Goal: Task Accomplishment & Management: Manage account settings

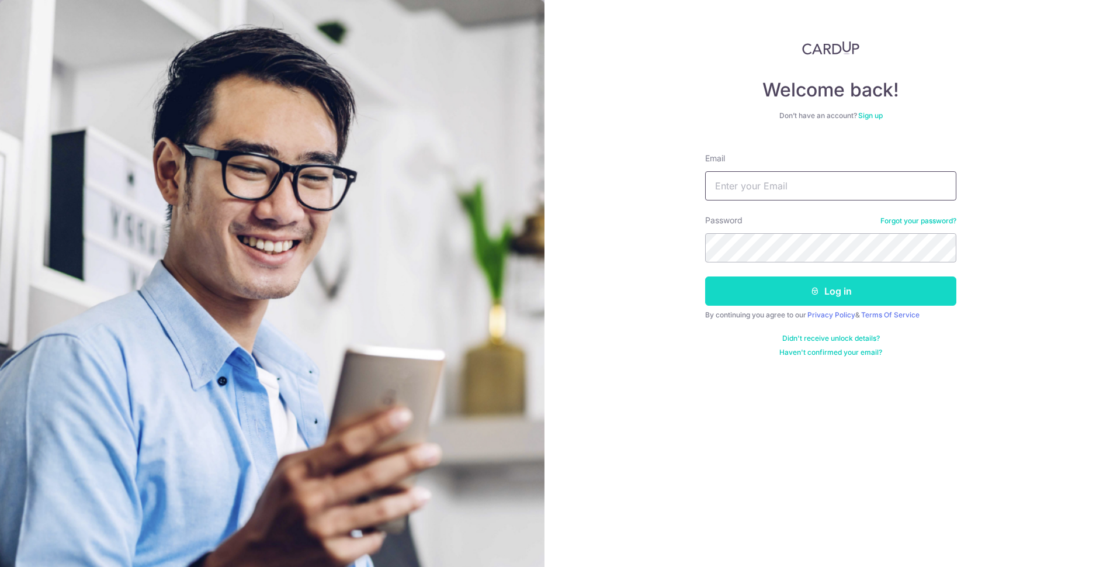
type input "[EMAIL_ADDRESS][DOMAIN_NAME]"
click at [849, 298] on button "Log in" at bounding box center [830, 290] width 251 height 29
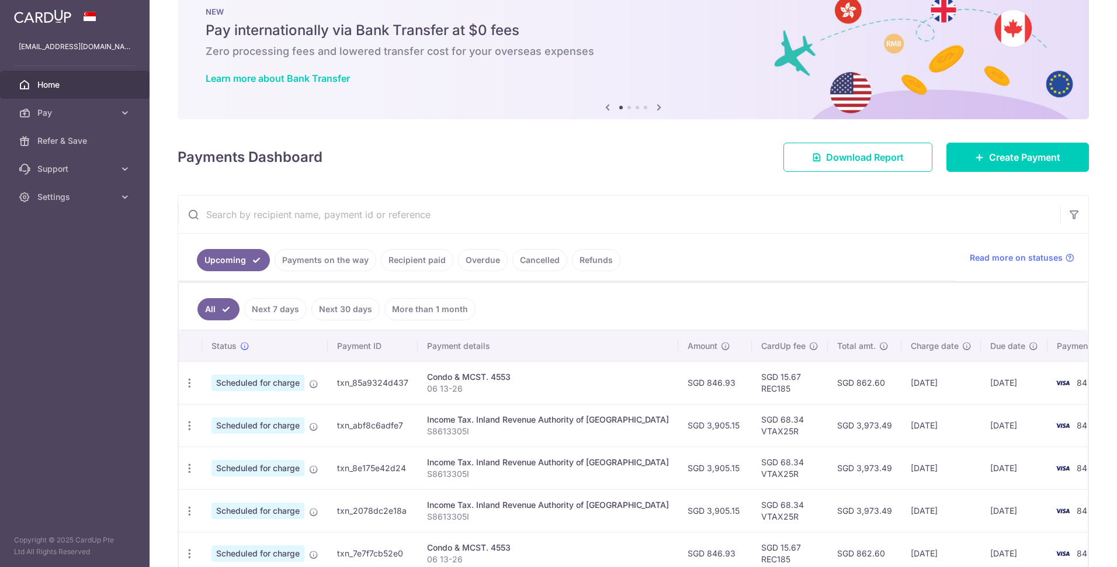
scroll to position [58, 0]
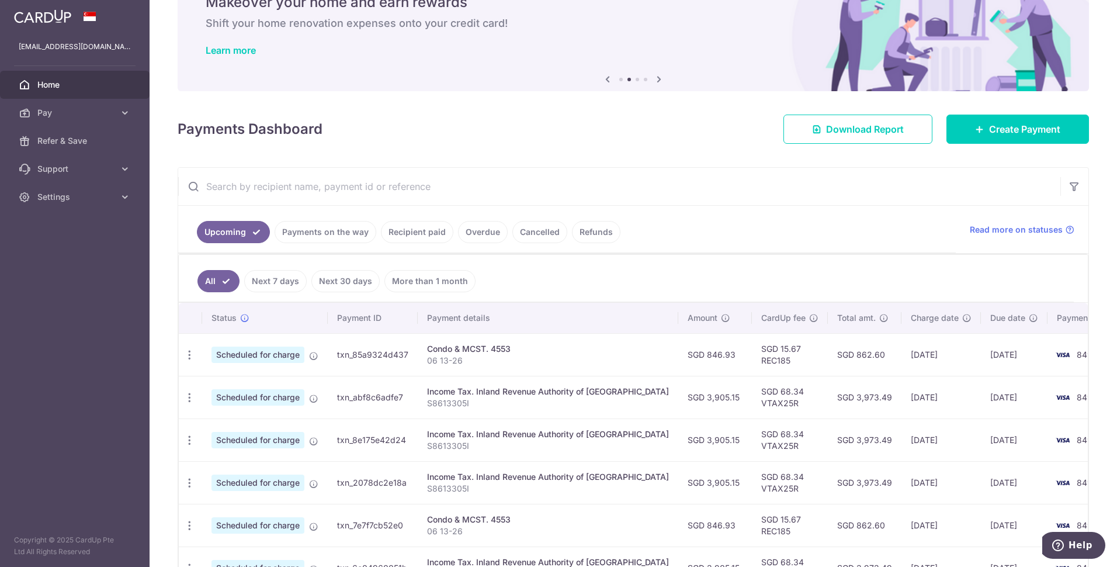
click at [772, 357] on td "SGD 15.67 REC185" at bounding box center [790, 354] width 76 height 43
click at [190, 355] on icon "button" at bounding box center [189, 355] width 12 height 12
click at [225, 390] on span "Update payment" at bounding box center [251, 387] width 79 height 14
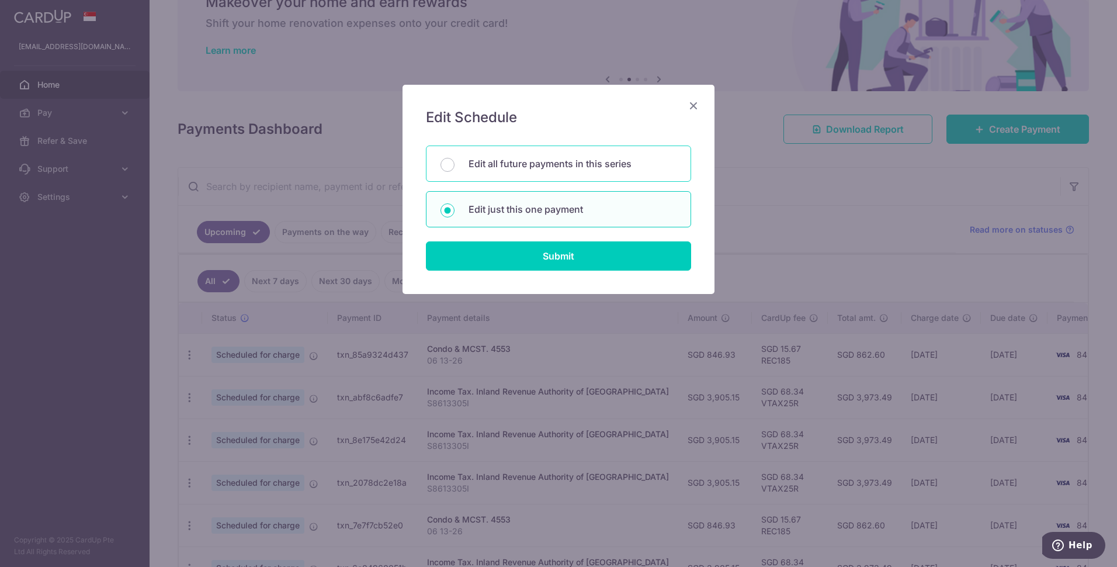
click at [531, 164] on p "Edit all future payments in this series" at bounding box center [572, 164] width 208 height 14
click at [454, 164] on input "Edit all future payments in this series" at bounding box center [447, 165] width 14 height 14
radio input "true"
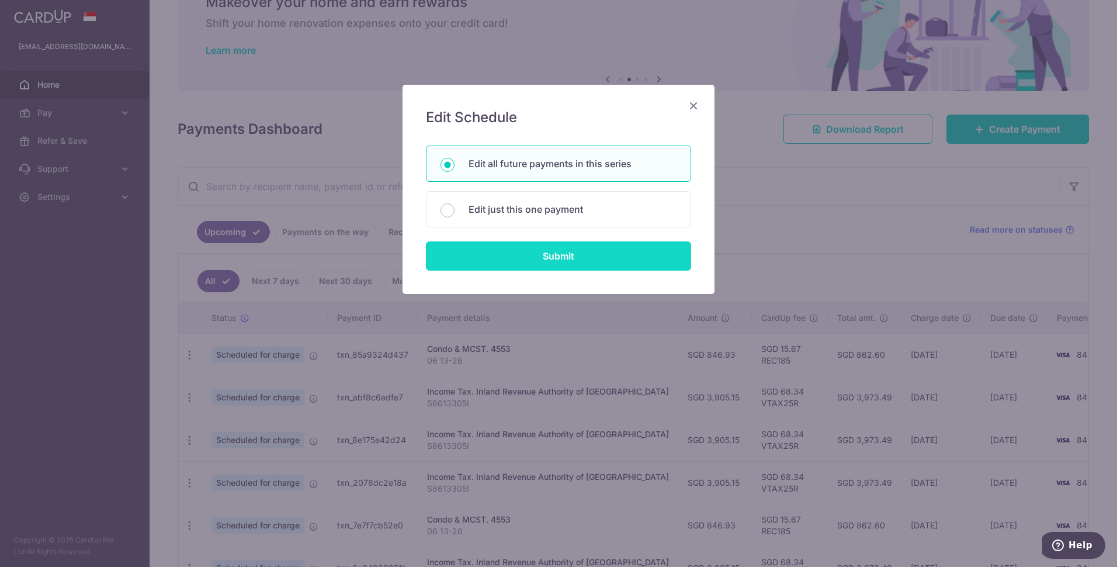
click at [560, 256] on input "Submit" at bounding box center [558, 255] width 265 height 29
radio input "true"
type input "846.93"
type input "06 13-26"
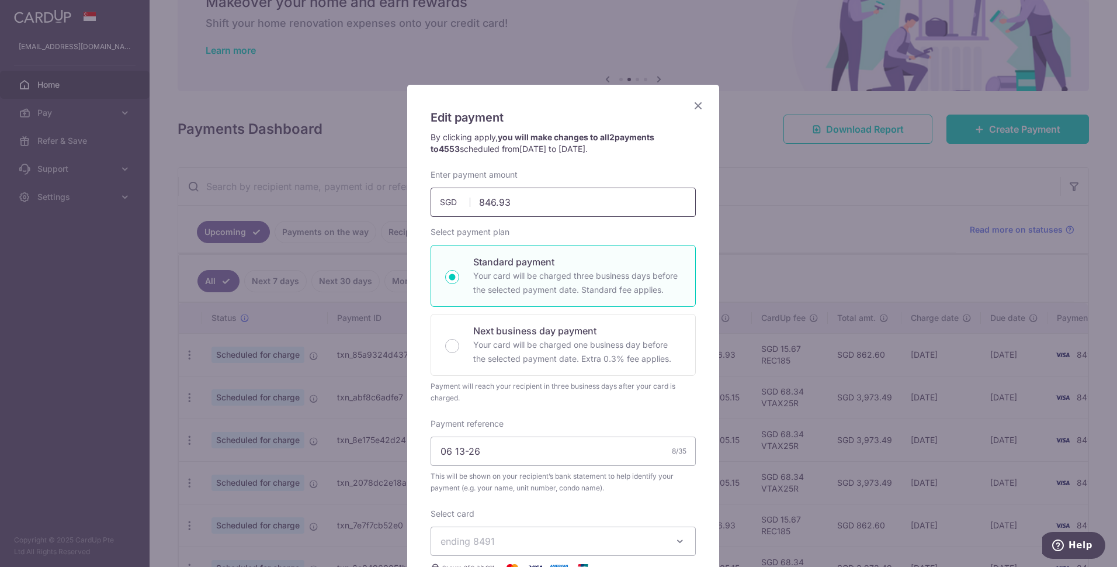
click at [522, 200] on input "846.93" at bounding box center [562, 201] width 265 height 29
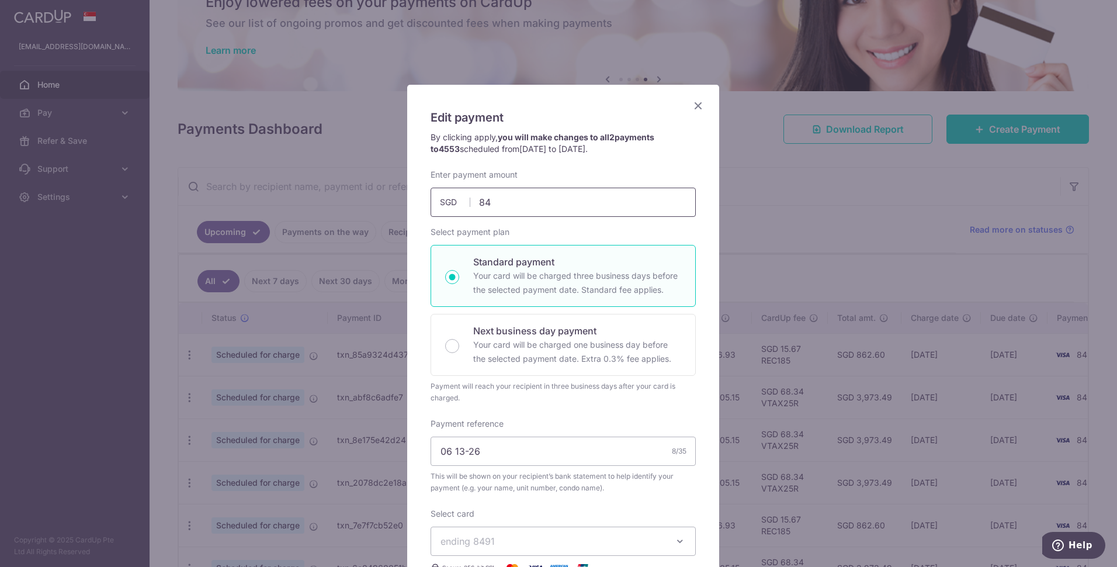
type input "8"
type input "984.27"
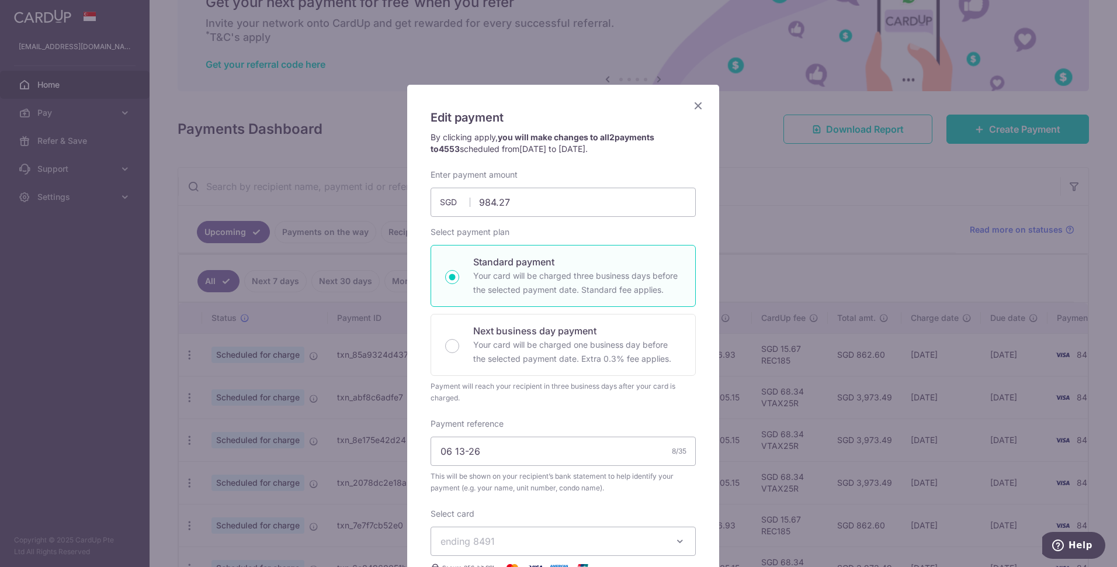
click at [589, 230] on div "Select payment plan Standard payment Your card will be charged three business d…" at bounding box center [562, 315] width 265 height 178
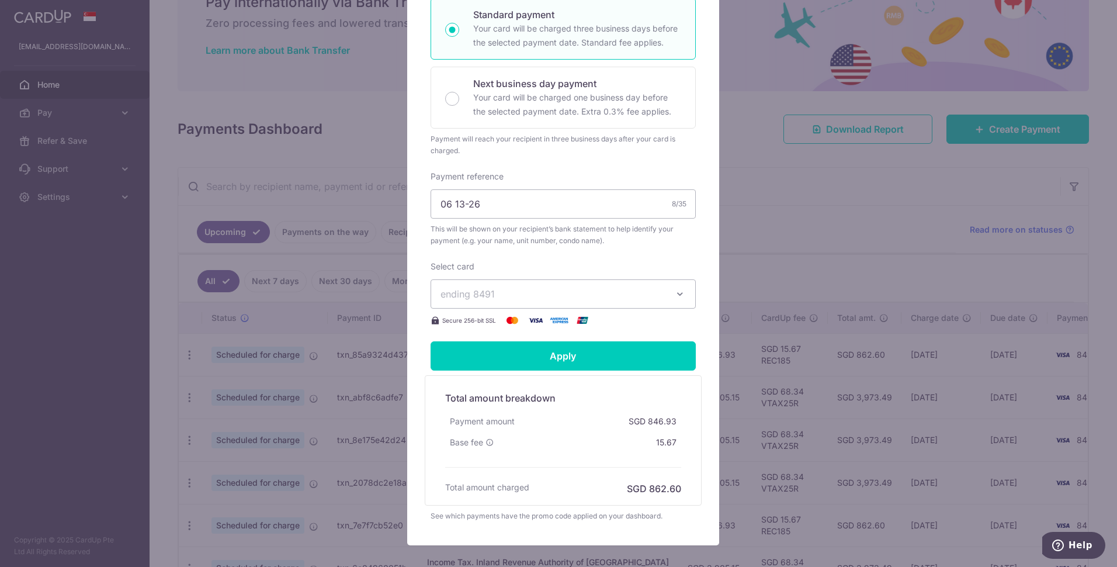
scroll to position [252, 0]
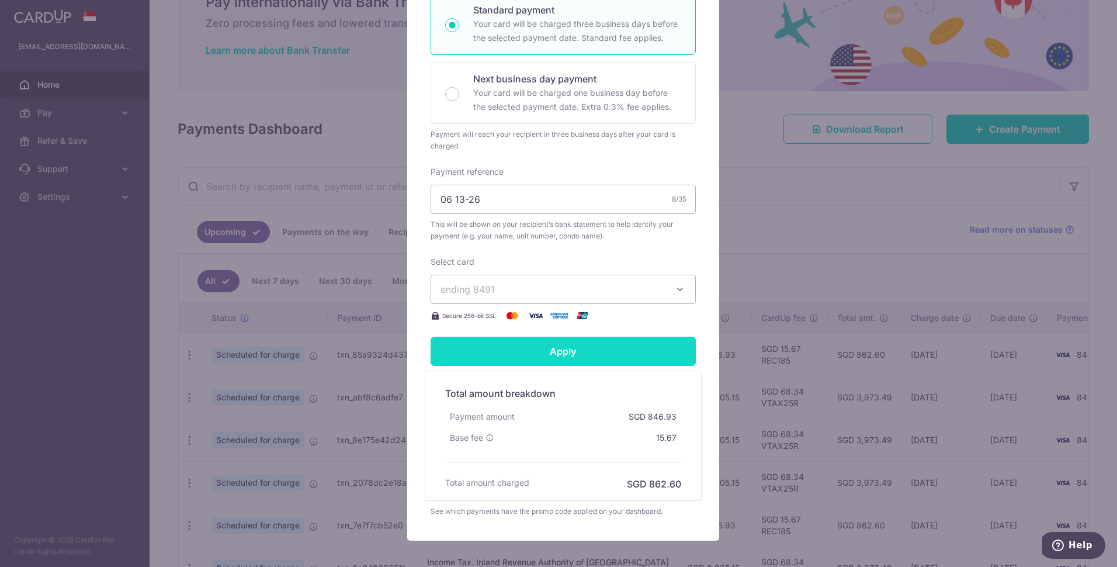
click at [618, 349] on input "Apply" at bounding box center [562, 350] width 265 height 29
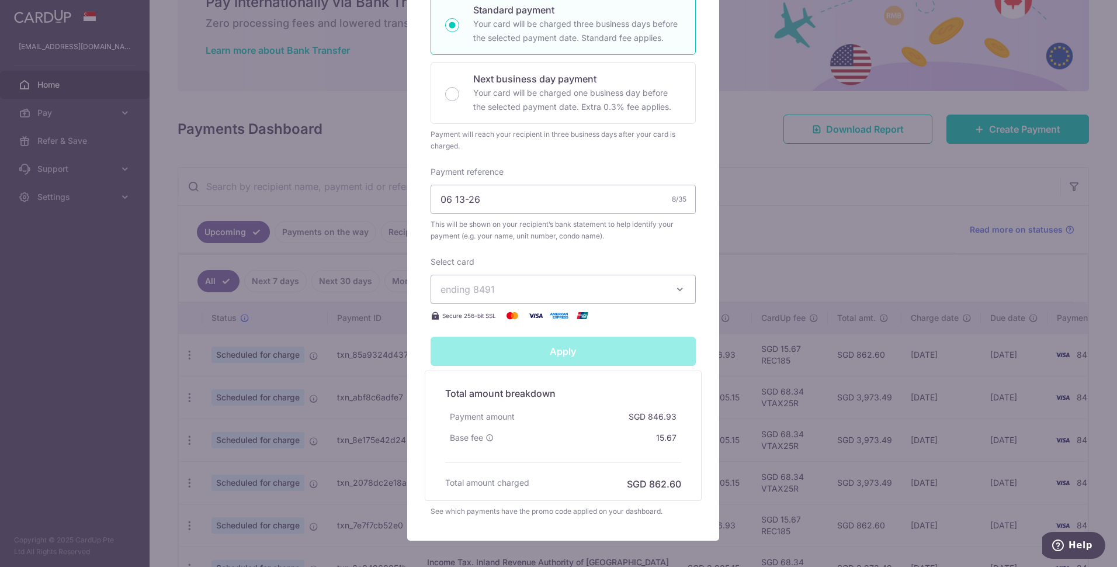
type input "Successfully Applied"
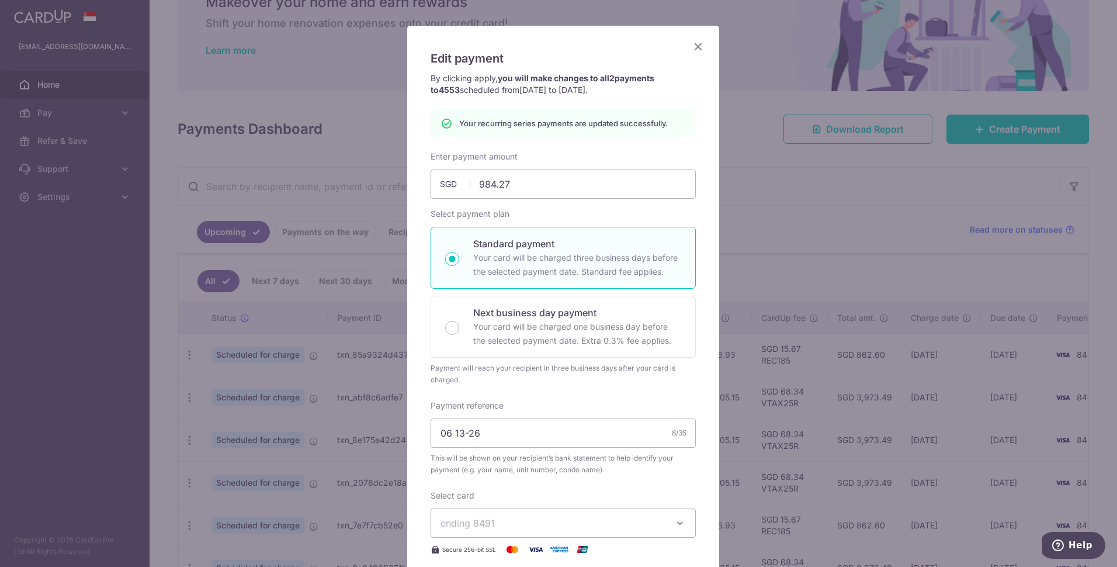
scroll to position [0, 0]
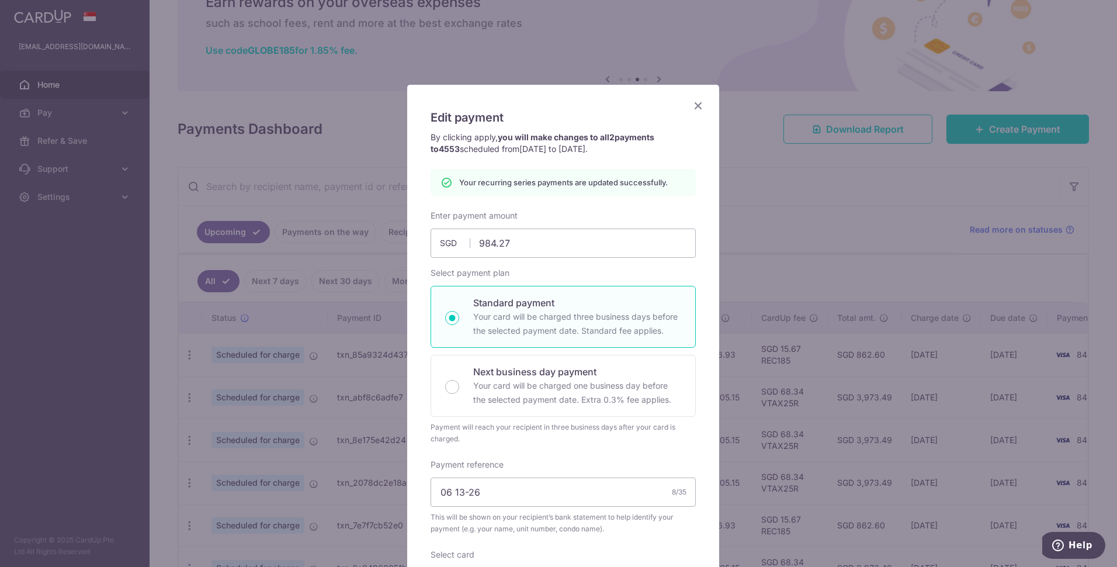
click at [693, 106] on icon "Close" at bounding box center [698, 105] width 14 height 15
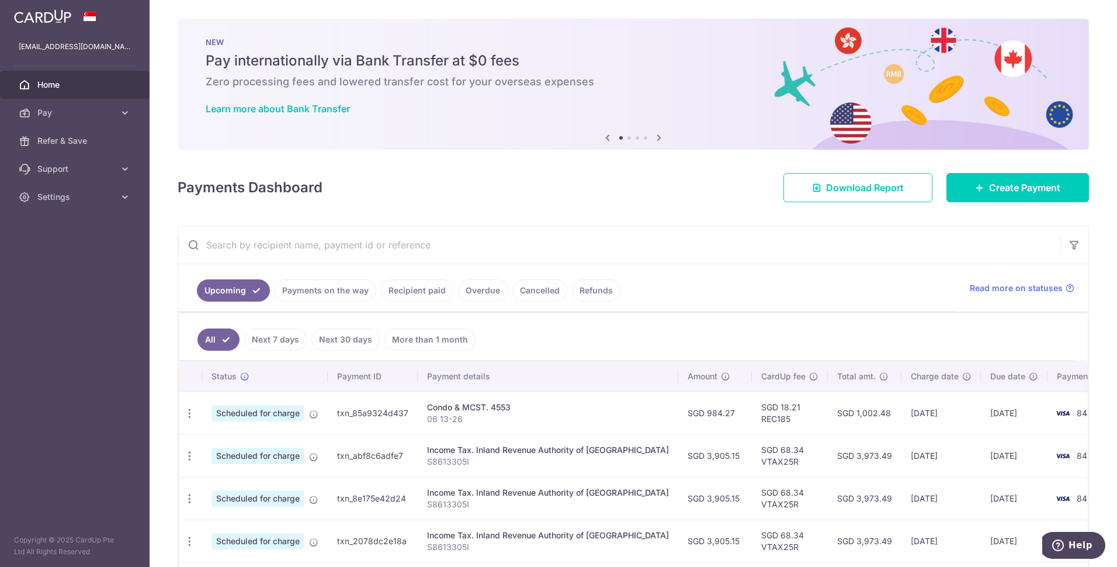
scroll to position [58, 0]
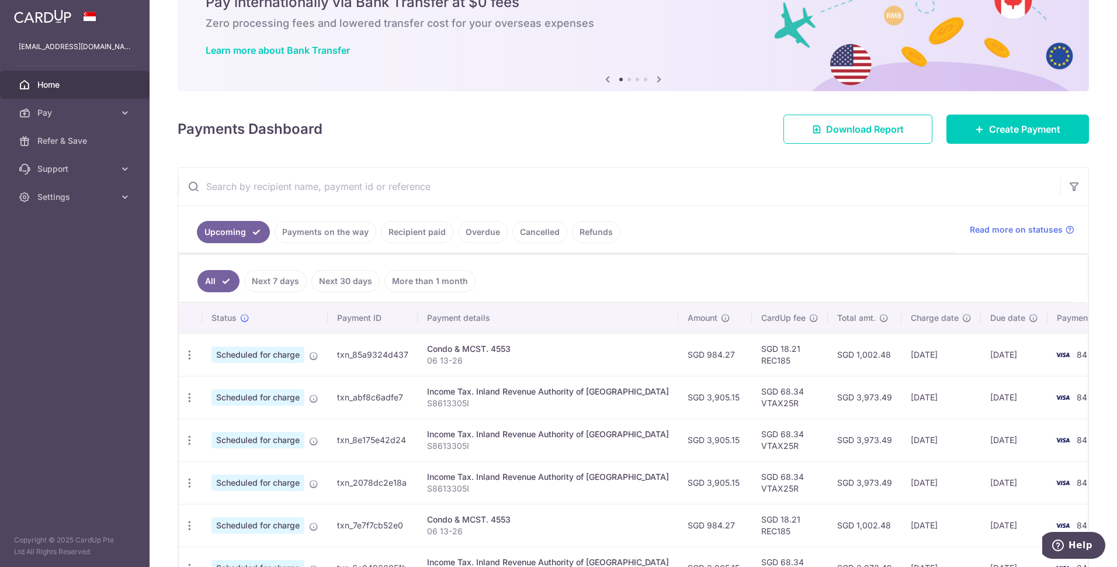
drag, startPoint x: 670, startPoint y: 351, endPoint x: 692, endPoint y: 353, distance: 21.1
click at [692, 353] on td "SGD 984.27" at bounding box center [715, 354] width 74 height 43
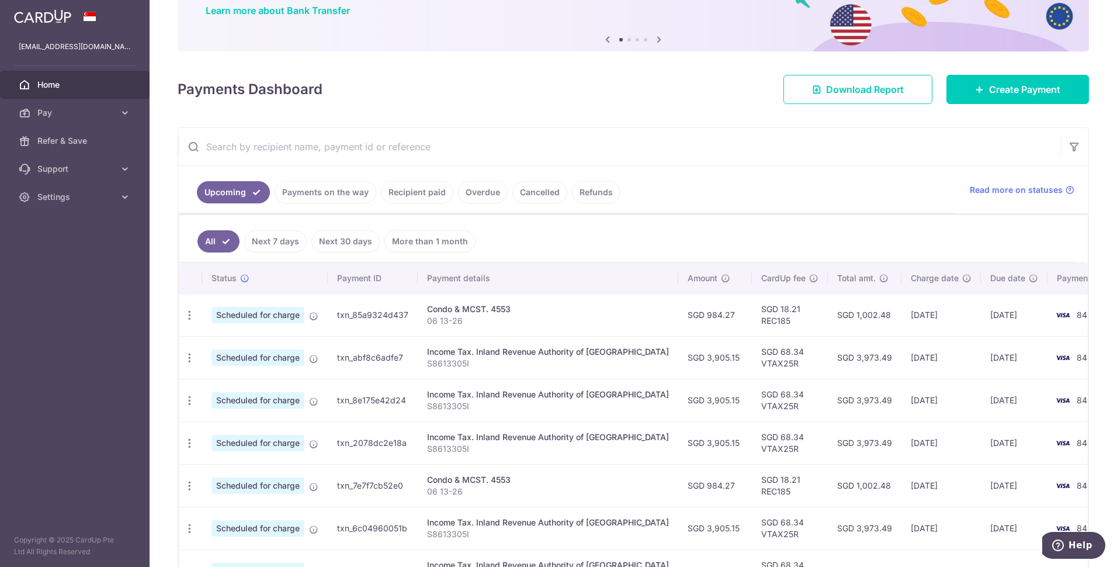
scroll to position [117, 0]
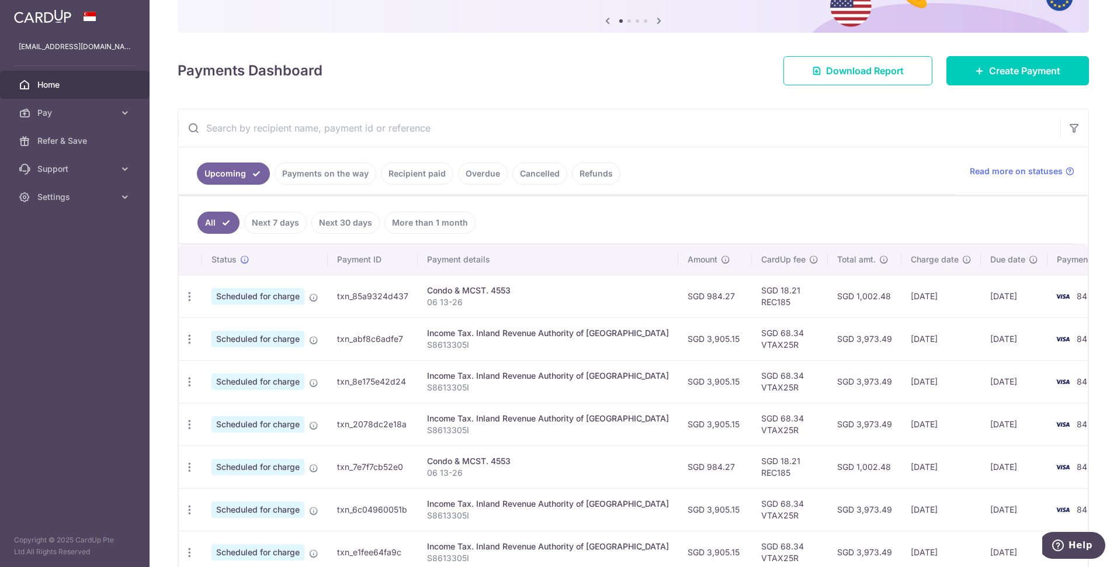
drag, startPoint x: 674, startPoint y: 471, endPoint x: 692, endPoint y: 469, distance: 18.3
click at [692, 469] on td "SGD 984.27" at bounding box center [715, 466] width 74 height 43
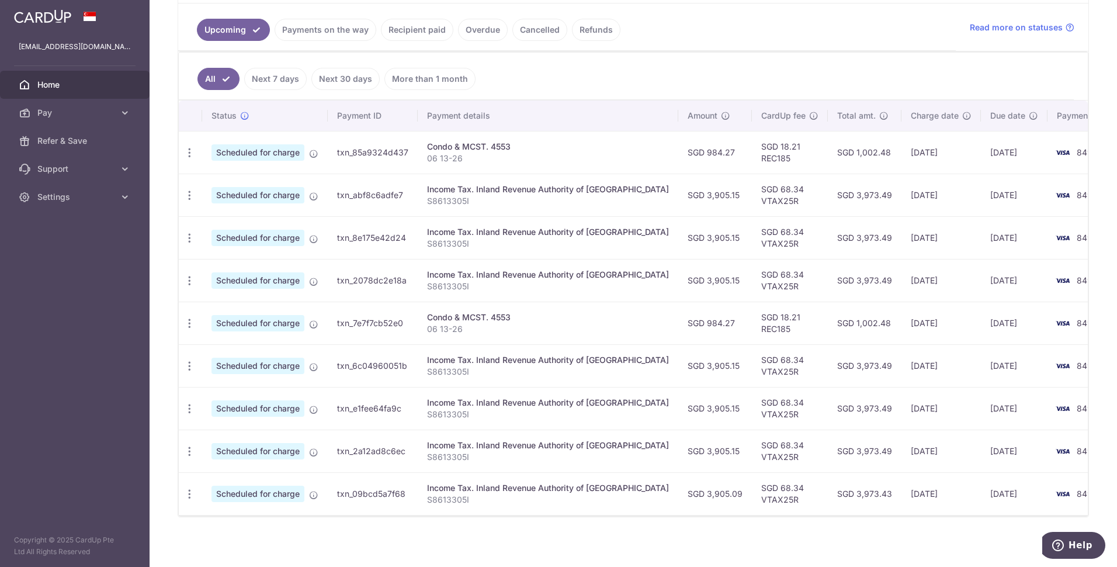
scroll to position [272, 0]
